Goal: Task Accomplishment & Management: Use online tool/utility

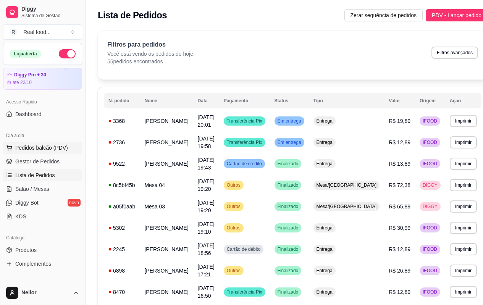
click at [56, 146] on span "Pedidos balcão (PDV)" at bounding box center [41, 148] width 53 height 8
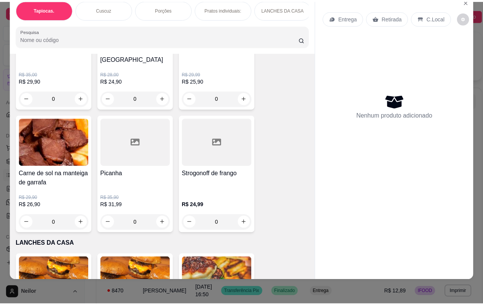
scroll to position [764, 0]
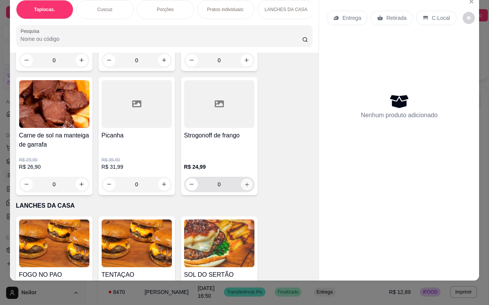
click at [247, 178] on button "increase-product-quantity" at bounding box center [247, 184] width 12 height 12
type input "1"
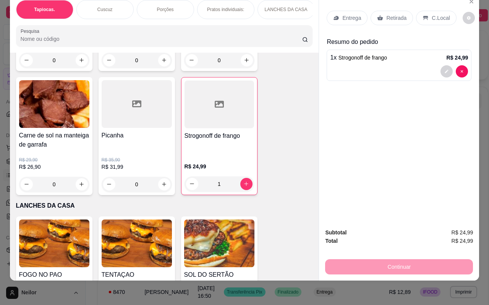
click at [436, 14] on p "C.Local" at bounding box center [441, 18] width 18 height 8
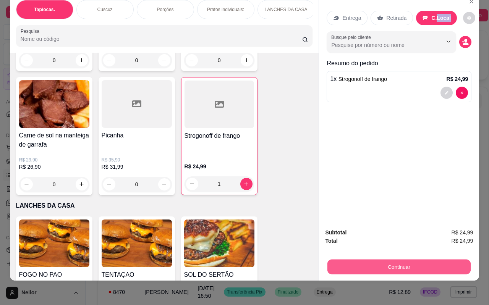
click at [363, 260] on button "Continuar" at bounding box center [398, 267] width 143 height 15
click at [344, 260] on button "Continuar" at bounding box center [398, 267] width 143 height 15
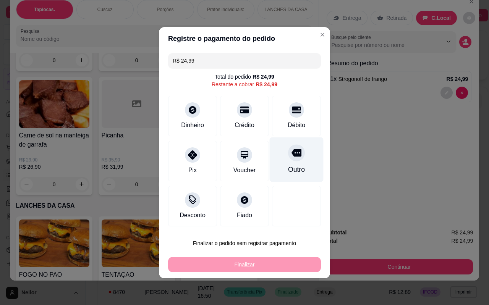
click at [298, 173] on div "Outro" at bounding box center [296, 170] width 17 height 10
type input "R$ 0,00"
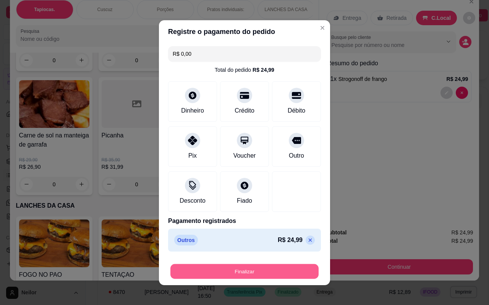
click at [275, 264] on div "Finalizar" at bounding box center [244, 271] width 153 height 15
click at [275, 270] on button "Finalizar" at bounding box center [244, 271] width 148 height 15
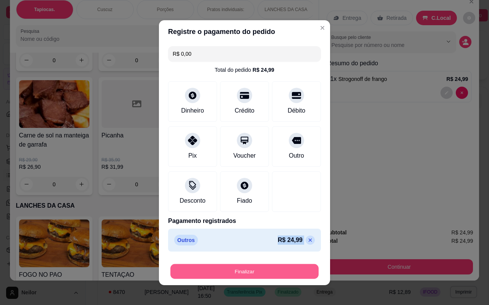
click at [275, 270] on div "Finalizar" at bounding box center [244, 271] width 153 height 15
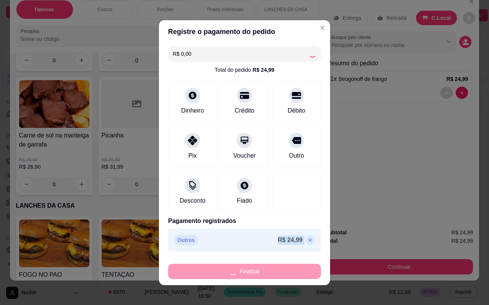
type input "0"
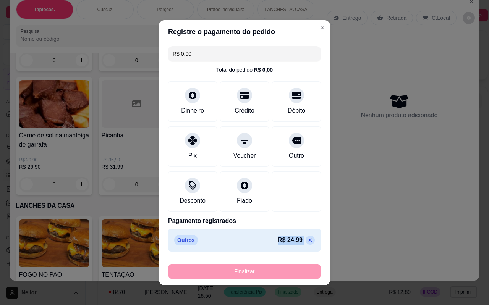
type input "-R$ 24,99"
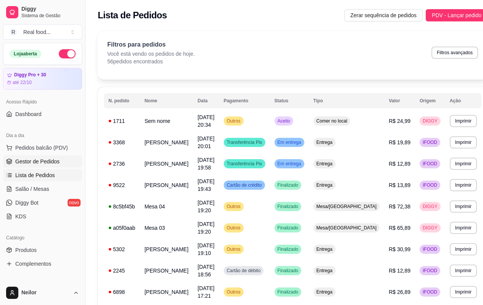
click at [39, 157] on link "Gestor de Pedidos" at bounding box center [42, 161] width 79 height 12
